Goal: Transaction & Acquisition: Download file/media

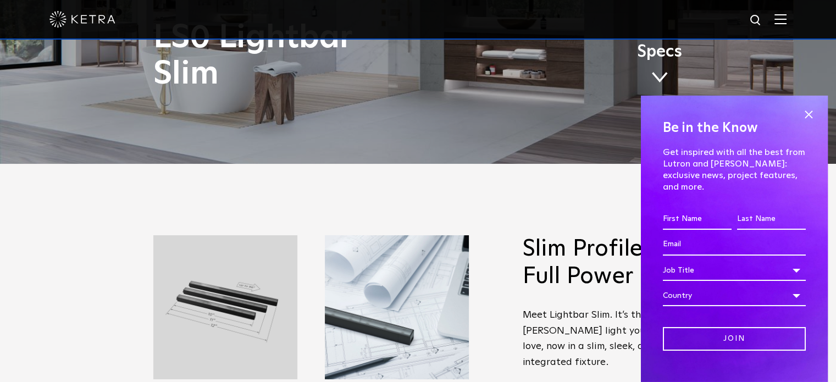
scroll to position [220, 0]
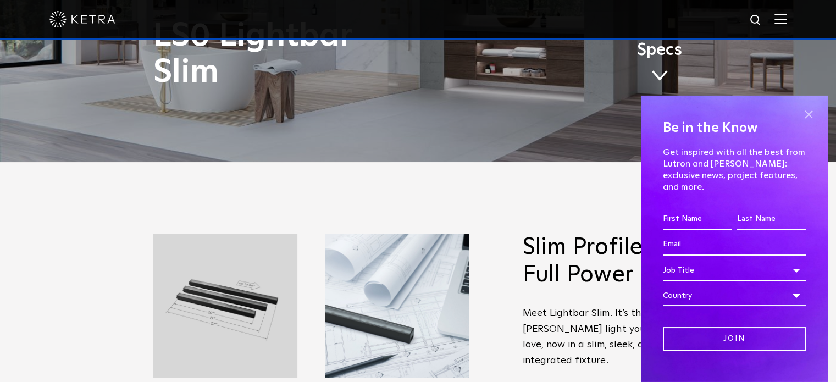
click at [800, 114] on span at bounding box center [808, 115] width 16 height 16
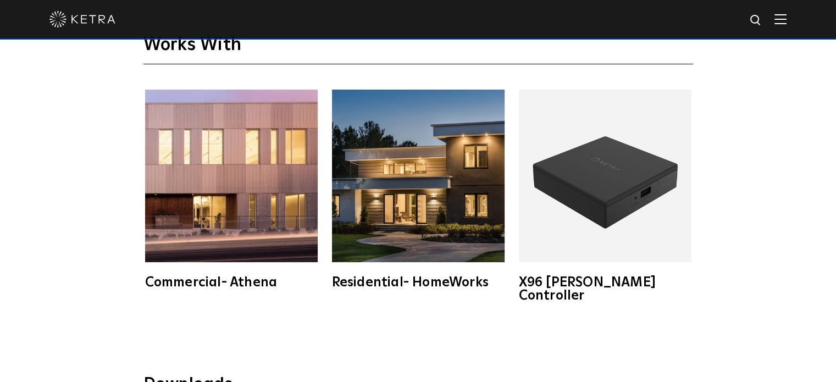
scroll to position [1649, 0]
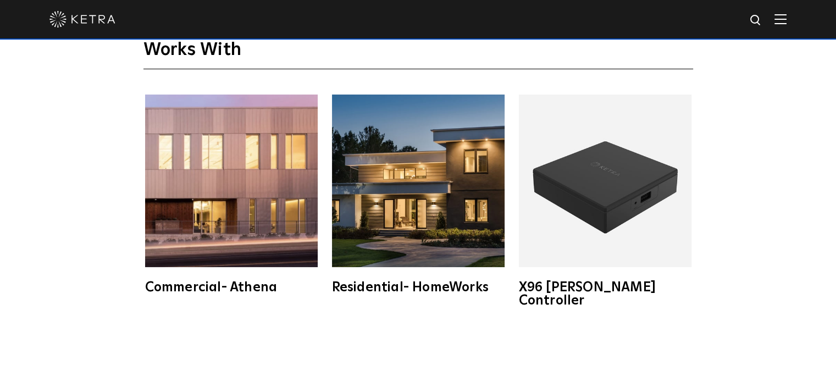
click at [607, 171] on img at bounding box center [605, 181] width 173 height 173
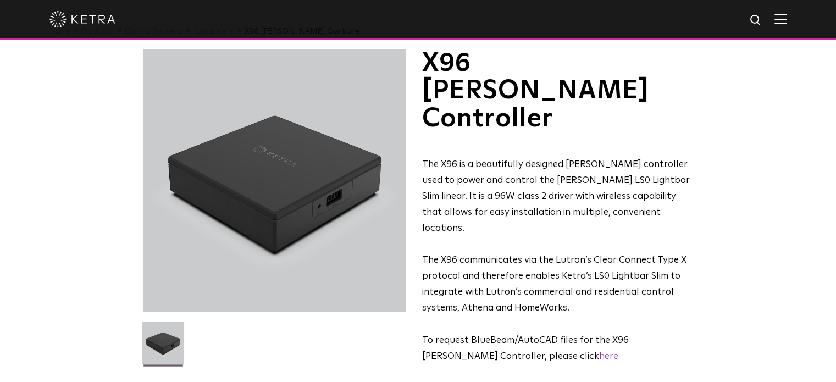
scroll to position [55, 0]
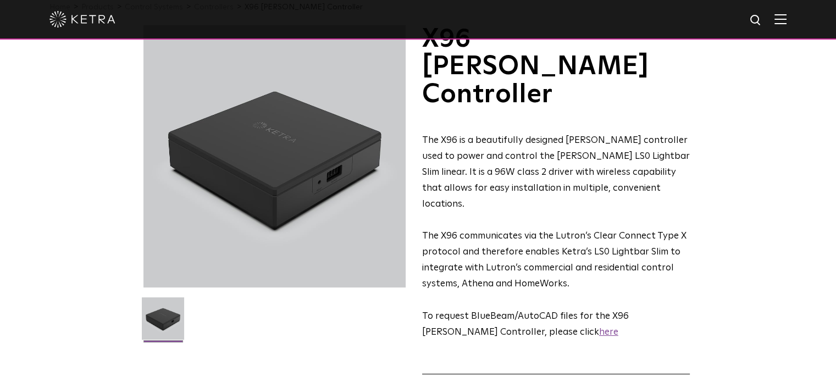
click at [599, 328] on link "here" at bounding box center [608, 332] width 19 height 9
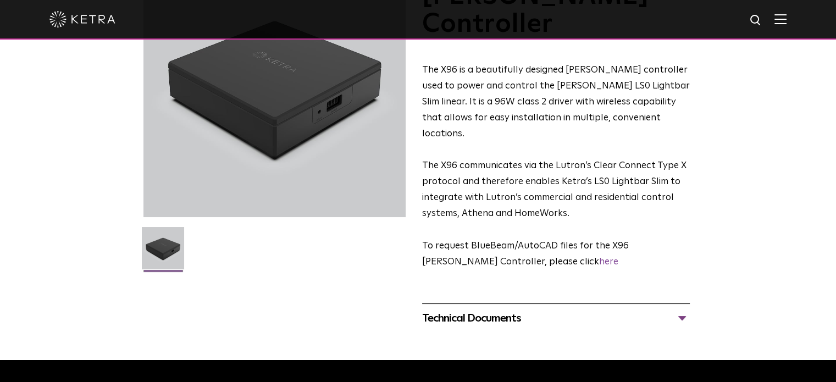
scroll to position [0, 0]
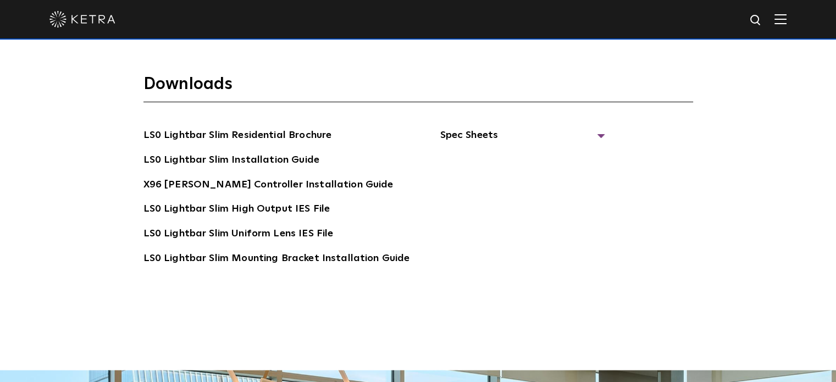
scroll to position [1930, 0]
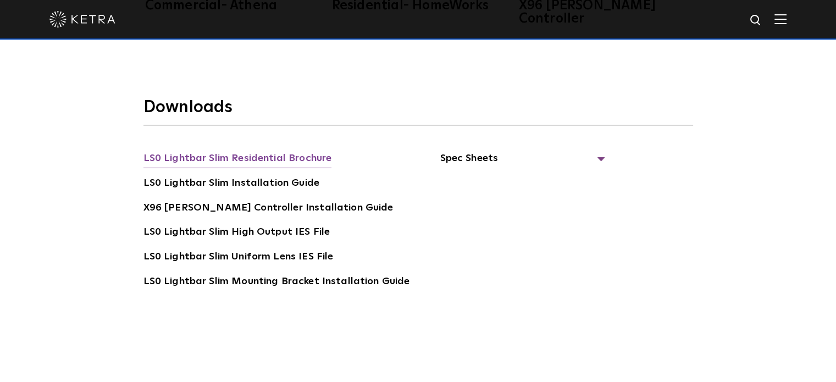
click at [243, 151] on link "LS0 Lightbar Slim Residential Brochure" at bounding box center [237, 160] width 188 height 18
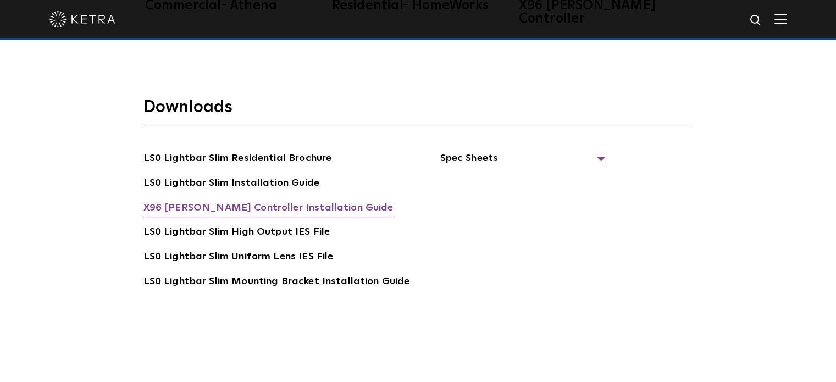
click at [240, 200] on link "X96 [PERSON_NAME] Controller Installation Guide" at bounding box center [268, 209] width 250 height 18
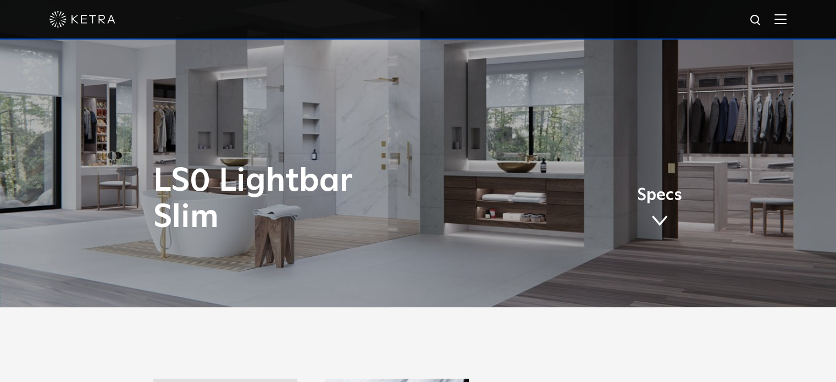
scroll to position [0, 0]
